Goal: Navigation & Orientation: Find specific page/section

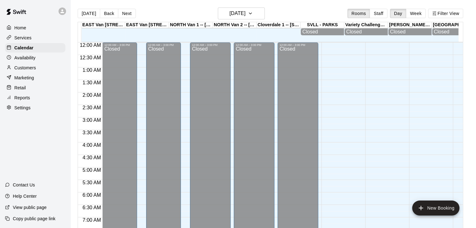
scroll to position [387, 0]
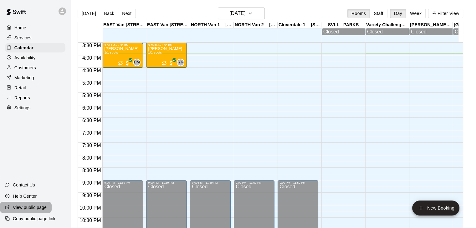
click at [32, 205] on p "View public page" at bounding box center [30, 208] width 34 height 6
click at [39, 67] on div "Customers" at bounding box center [35, 67] width 60 height 9
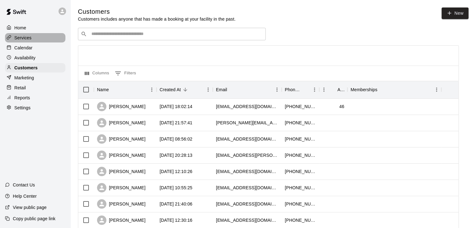
click at [33, 38] on div "Services" at bounding box center [35, 37] width 60 height 9
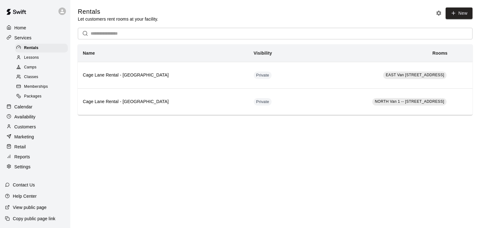
click at [39, 58] on span "Lessons" at bounding box center [31, 58] width 15 height 6
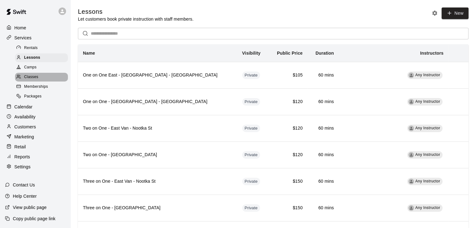
click at [44, 80] on div "Classes" at bounding box center [41, 77] width 53 height 9
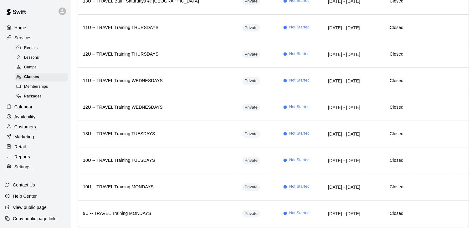
scroll to position [159, 0]
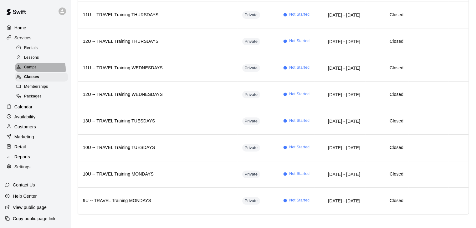
click at [40, 72] on div "Camps" at bounding box center [41, 67] width 53 height 9
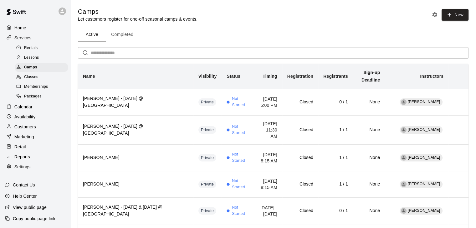
click at [150, 52] on input "text" at bounding box center [279, 53] width 377 height 12
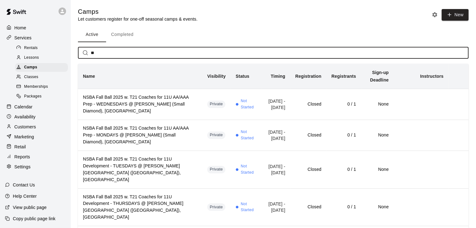
type input "*"
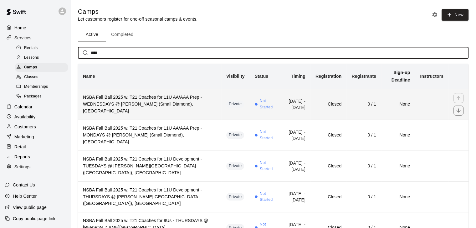
type input "****"
click at [171, 103] on h6 "NSBA Fall Ball 2025 w. T21 Coaches for 11U AA/AAA Prep - WEDNESDAYS @ Eldon Par…" at bounding box center [149, 104] width 133 height 21
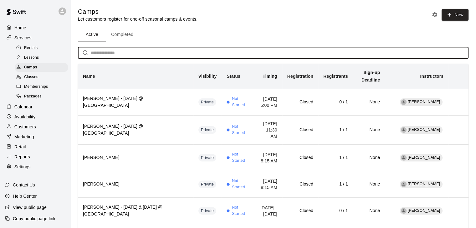
click at [125, 53] on input "text" at bounding box center [279, 53] width 377 height 12
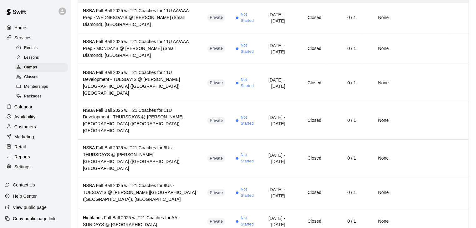
scroll to position [88, 0]
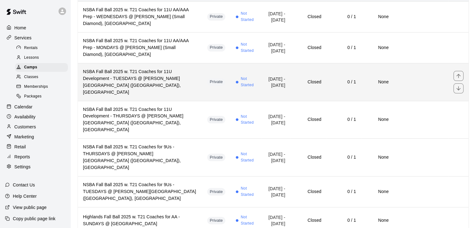
type input "***"
click at [121, 78] on h6 "NSBA Fall Ball 2025 w. T21 Coaches for 11U Development - TUESDAYS @ Sowden Park…" at bounding box center [140, 82] width 114 height 28
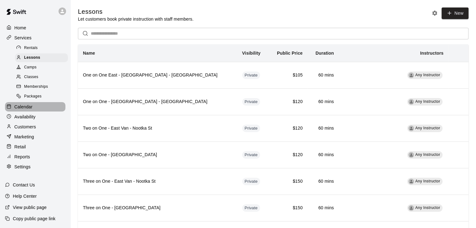
click at [36, 110] on div "Calendar" at bounding box center [35, 106] width 60 height 9
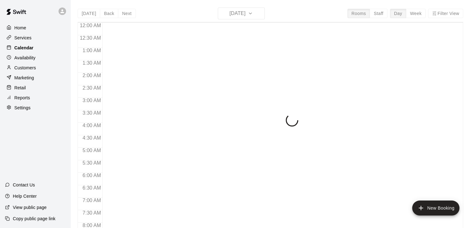
scroll to position [387, 0]
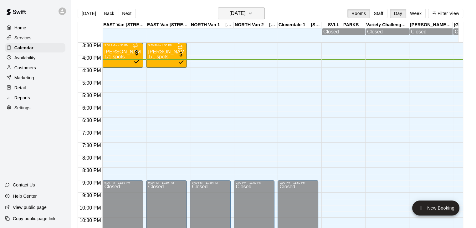
click at [253, 15] on icon "button" at bounding box center [250, 14] width 5 height 8
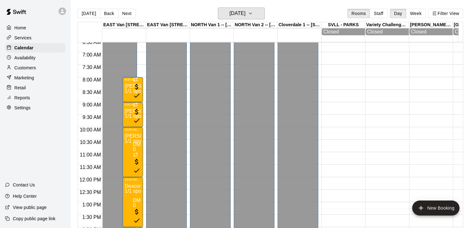
scroll to position [163, 0]
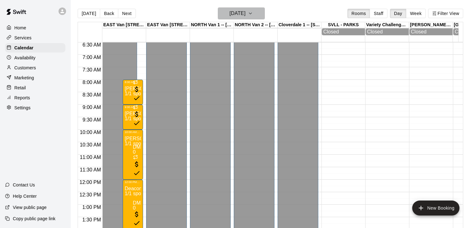
click at [253, 16] on icon "button" at bounding box center [250, 14] width 5 height 8
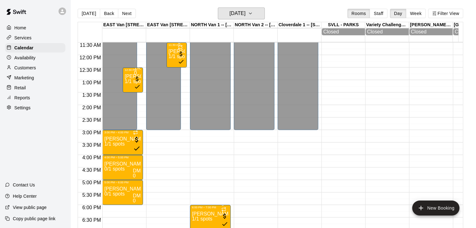
scroll to position [286, 0]
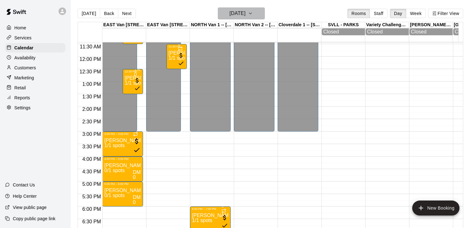
click at [253, 15] on icon "button" at bounding box center [250, 14] width 5 height 8
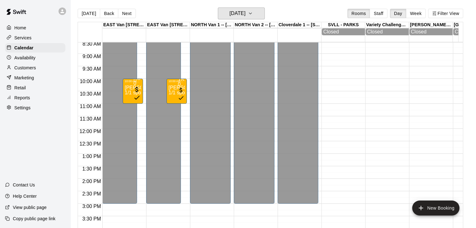
scroll to position [178, 0]
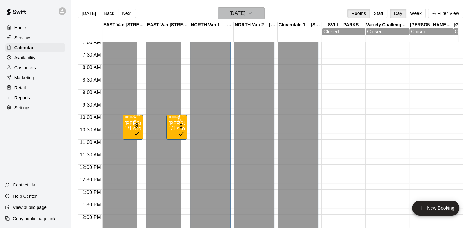
click at [253, 14] on icon "button" at bounding box center [250, 14] width 5 height 8
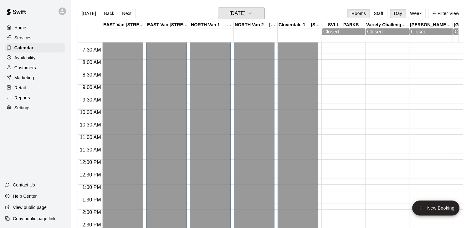
scroll to position [166, 0]
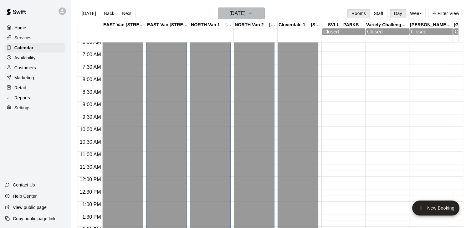
click at [253, 13] on icon "button" at bounding box center [250, 14] width 5 height 8
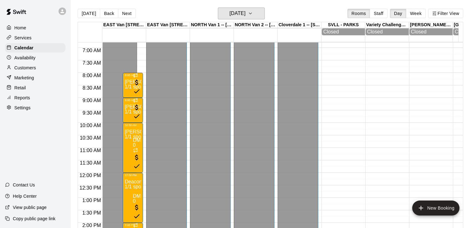
scroll to position [168, 0]
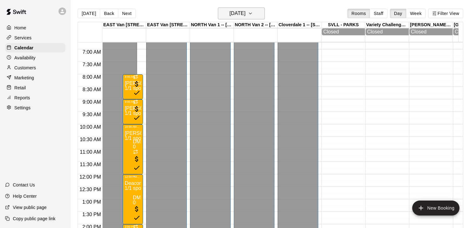
click at [253, 15] on icon "button" at bounding box center [250, 14] width 5 height 8
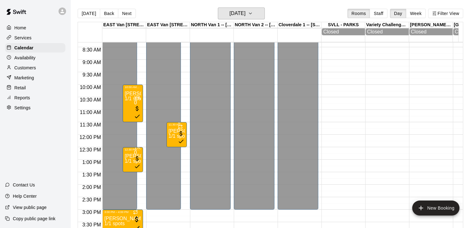
scroll to position [204, 0]
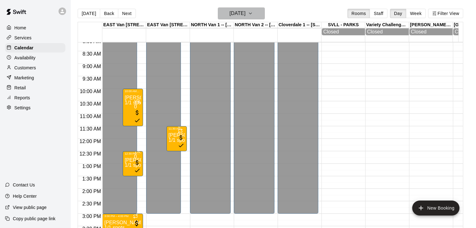
click at [251, 13] on icon "button" at bounding box center [250, 13] width 3 height 1
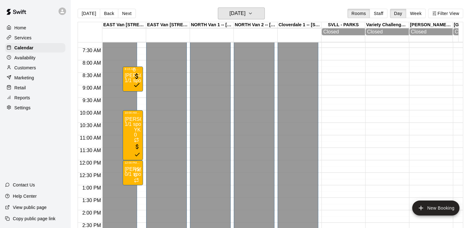
scroll to position [180, 0]
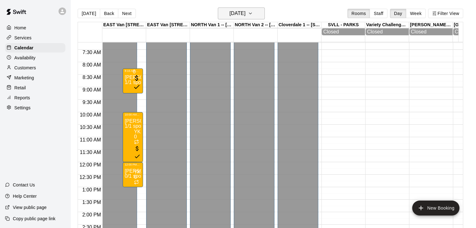
click at [253, 14] on icon "button" at bounding box center [250, 14] width 5 height 8
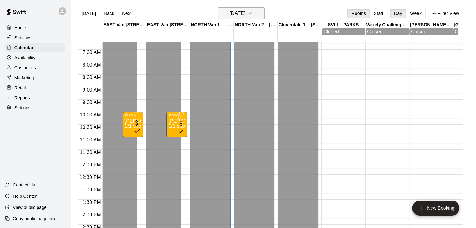
click at [253, 12] on icon "button" at bounding box center [250, 14] width 5 height 8
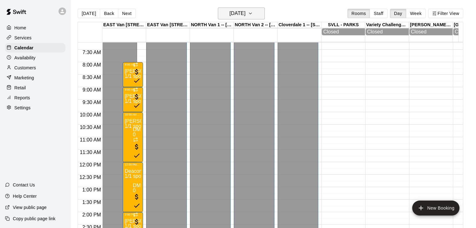
click at [253, 11] on icon "button" at bounding box center [250, 14] width 5 height 8
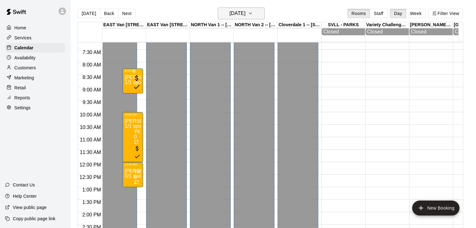
click at [253, 14] on icon "button" at bounding box center [250, 14] width 5 height 8
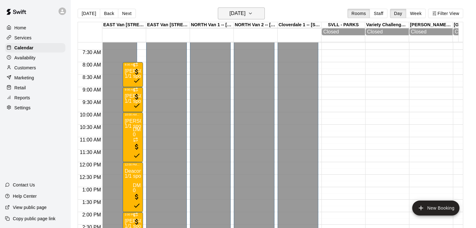
click at [253, 17] on icon "button" at bounding box center [250, 14] width 5 height 8
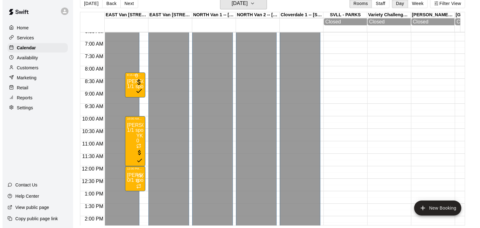
scroll to position [162, 0]
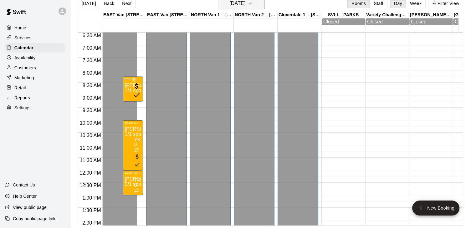
click at [253, 3] on icon "button" at bounding box center [250, 4] width 5 height 8
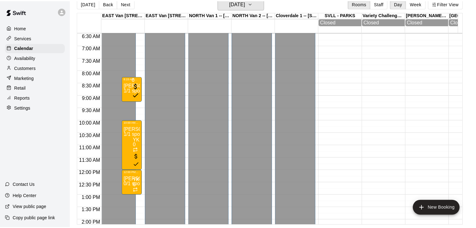
scroll to position [8, 0]
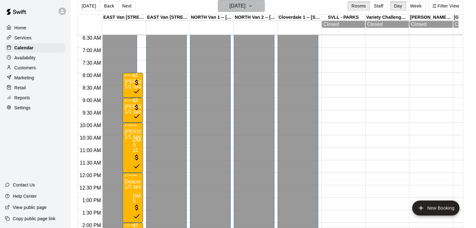
click at [253, 6] on icon "button" at bounding box center [250, 6] width 5 height 8
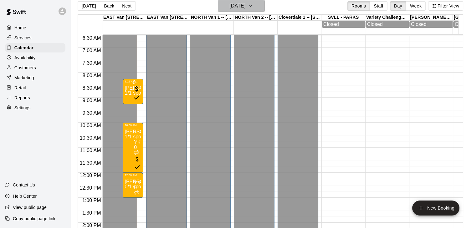
click at [253, 7] on icon "button" at bounding box center [250, 6] width 5 height 8
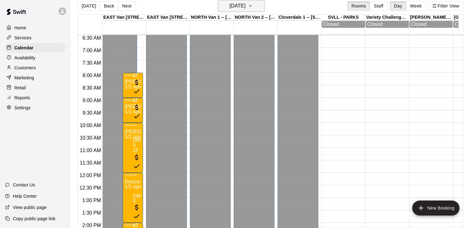
click at [251, 6] on icon "button" at bounding box center [250, 5] width 3 height 1
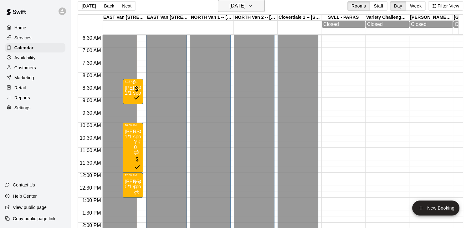
click at [253, 6] on icon "button" at bounding box center [250, 6] width 5 height 8
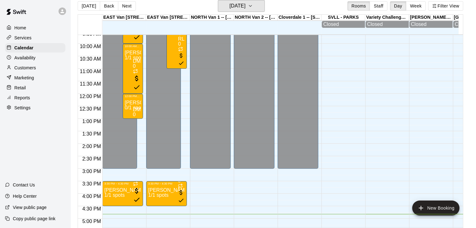
scroll to position [237, 0]
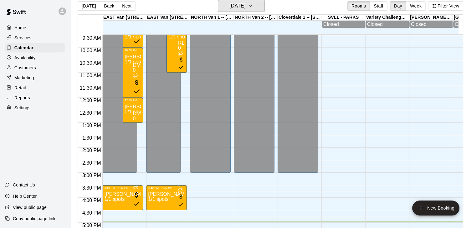
click at [218, 0] on button "[DATE]" at bounding box center [241, 6] width 47 height 12
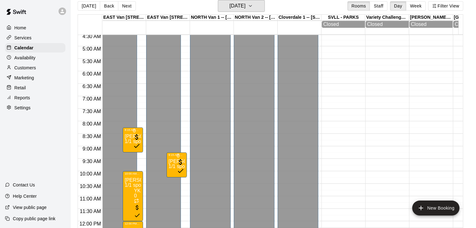
scroll to position [110, 0]
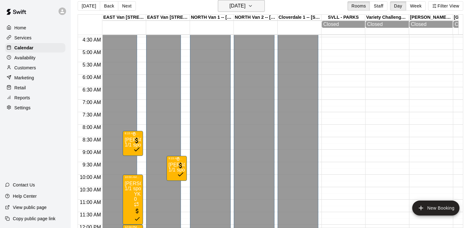
click at [253, 5] on icon "button" at bounding box center [250, 6] width 5 height 8
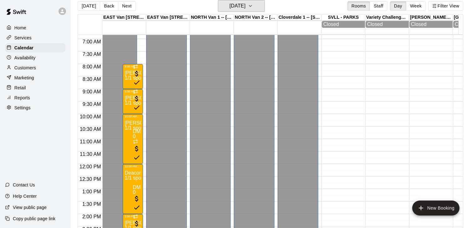
scroll to position [174, 0]
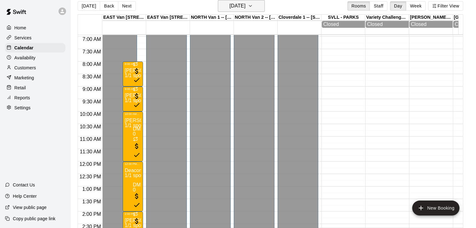
click at [253, 7] on icon "button" at bounding box center [250, 6] width 5 height 8
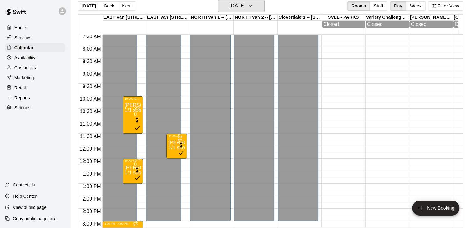
scroll to position [188, 0]
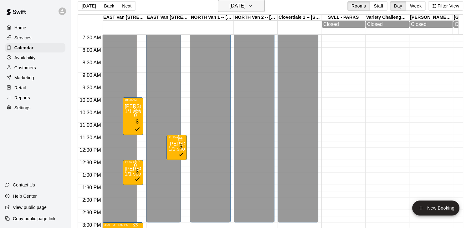
click at [253, 3] on icon "button" at bounding box center [250, 6] width 5 height 8
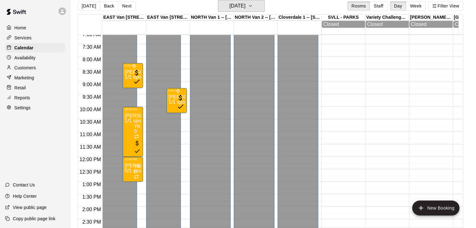
scroll to position [176, 0]
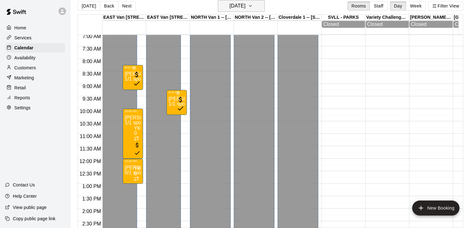
click at [253, 6] on icon "button" at bounding box center [250, 6] width 5 height 8
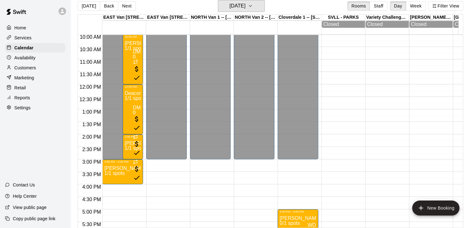
scroll to position [252, 0]
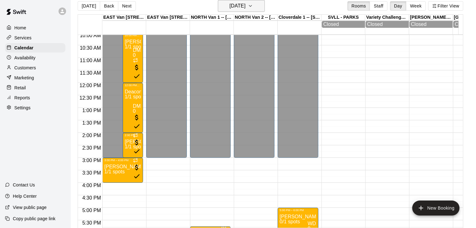
click at [253, 5] on icon "button" at bounding box center [250, 6] width 5 height 8
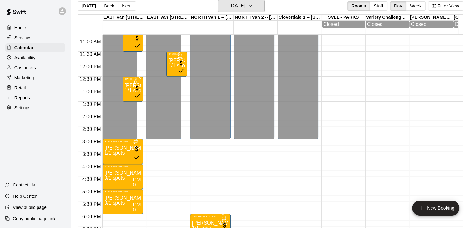
scroll to position [270, 0]
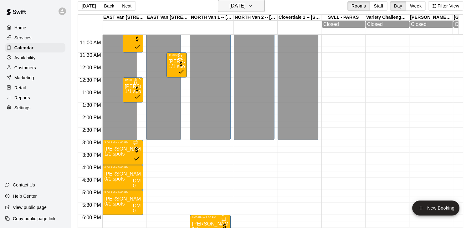
click at [253, 7] on icon "button" at bounding box center [250, 6] width 5 height 8
